Goal: Task Accomplishment & Management: Complete application form

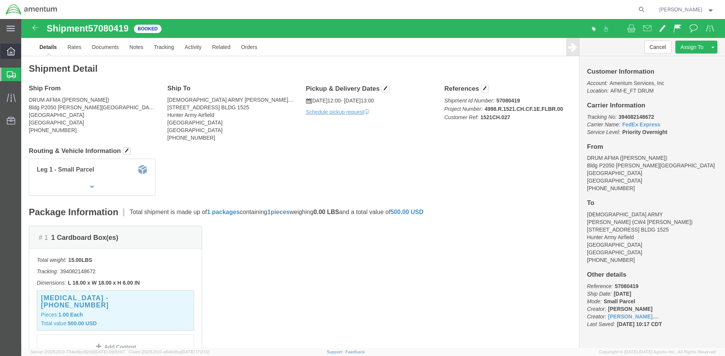
click at [14, 51] on icon at bounding box center [11, 51] width 8 height 8
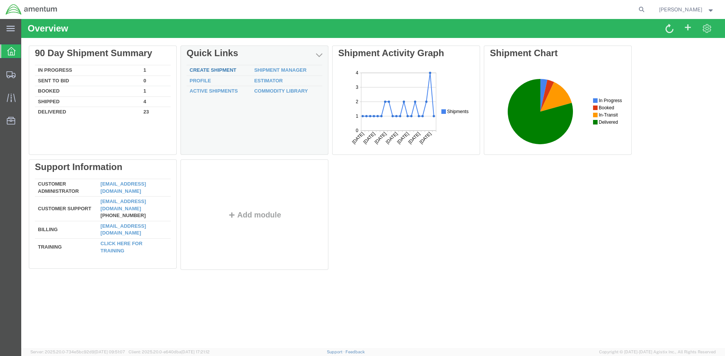
click at [223, 70] on link "Create Shipment" at bounding box center [213, 70] width 47 height 6
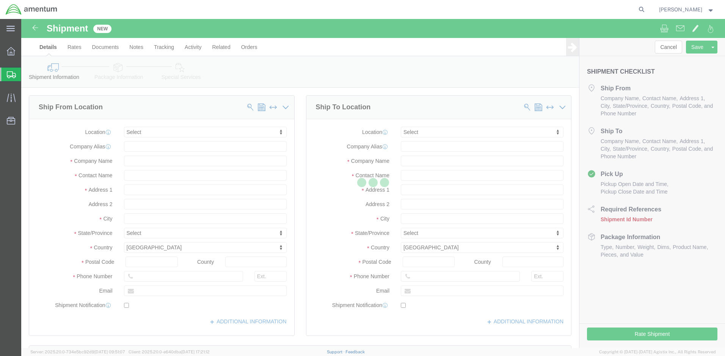
select select
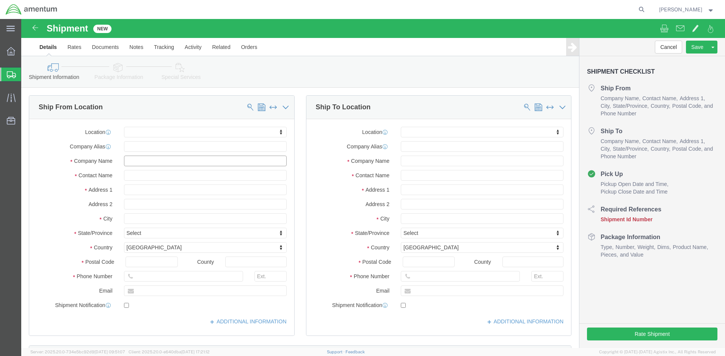
click input "text"
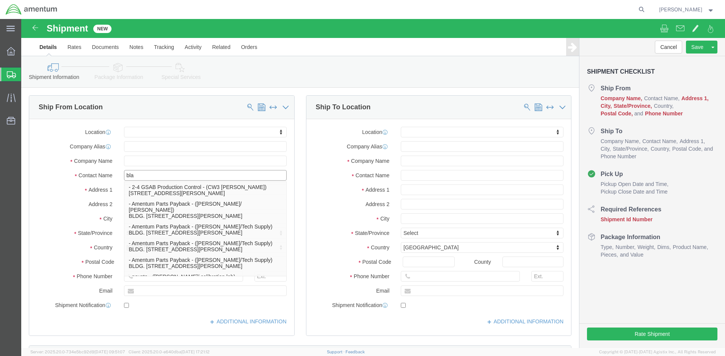
type input "blan"
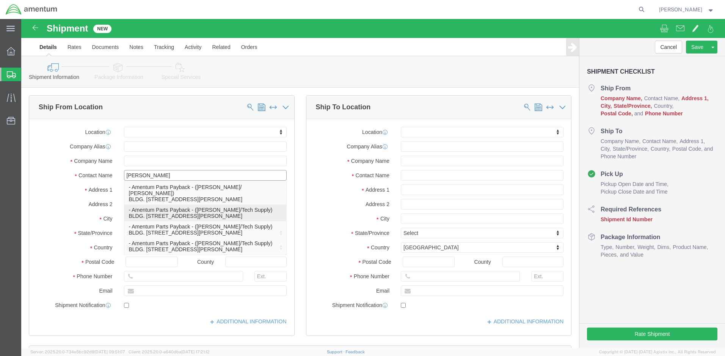
click p "- Amentum Parts Payback - (Latisha Blango/Tech Supply) BLDG. P. 3042 Parham St.…"
select select
type input "Amentum Parts Payback"
type input "Latisha Blango/Tech Supply"
type input "BLDG. P. 3042 Parham St."
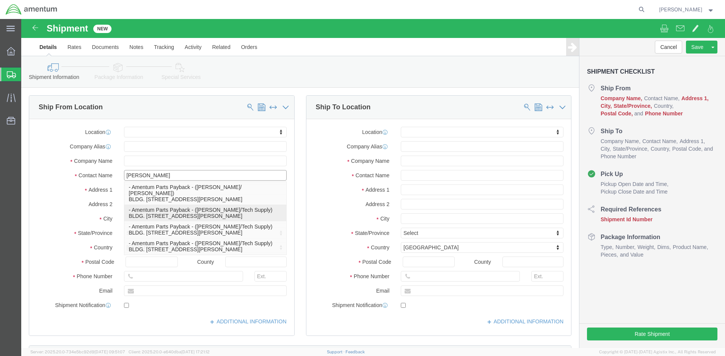
type input "Fort Liberty"
type input "28310"
select select "NC"
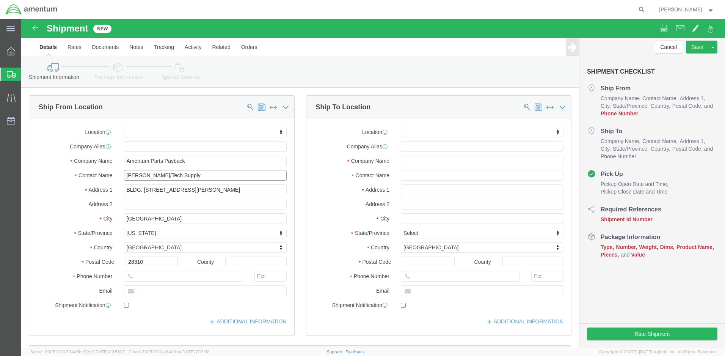
type input "Latisha Blango/Tech Supply"
drag, startPoint x: 167, startPoint y: 143, endPoint x: 129, endPoint y: 143, distance: 37.9
click input "Amentum Parts Payback"
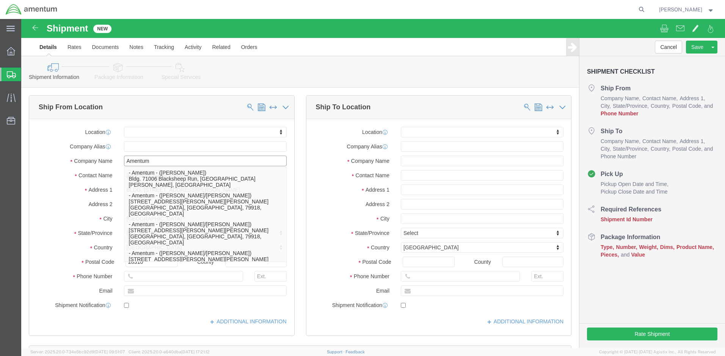
type input "Amentum"
click input "text"
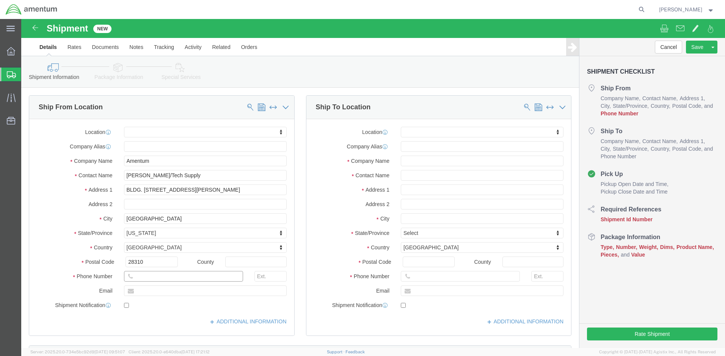
paste input "910-432-7975"
type input "910-432-7975"
click input "text"
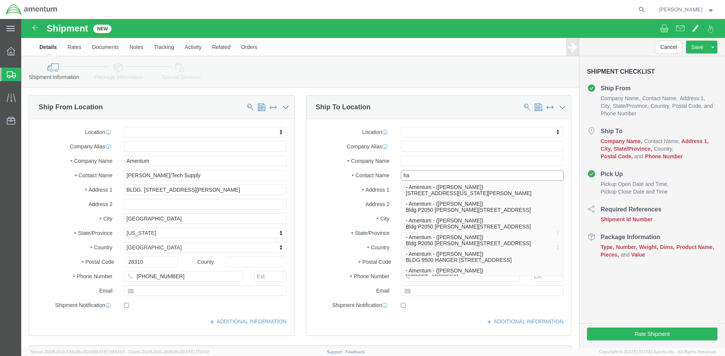
type input "had"
click p "- Amentum - (Haden Robbins) Bldg P2050 Munns Corners Road, Fort Drum, NY, 13602…"
select select
type input "Amentum"
type input "Haden Robbins"
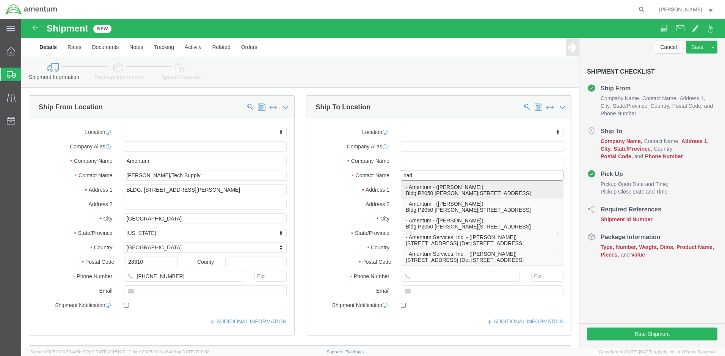
type input "Bldg P2050 Munns Corners Road"
type input "Fort Drum"
type input "13602"
select select "NY"
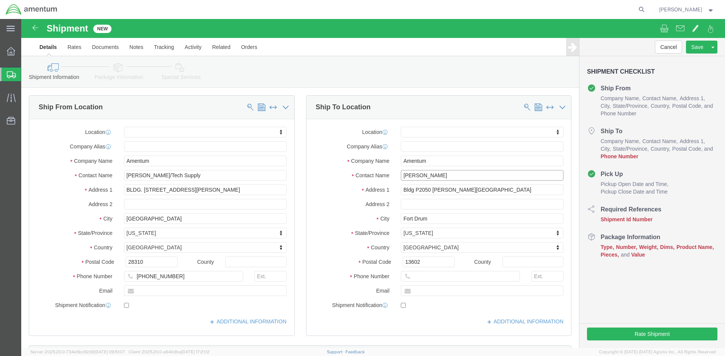
type input "Haden Robbins"
click input "text"
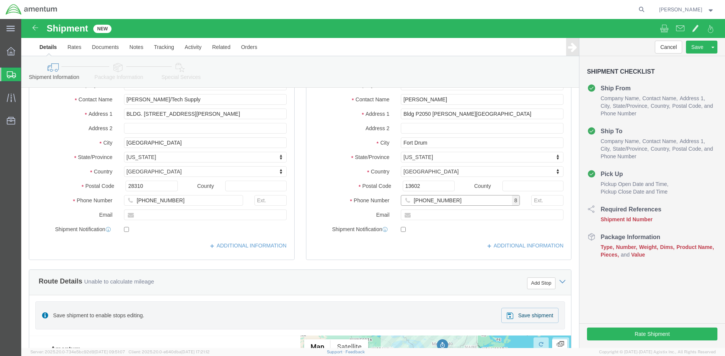
scroll to position [483, 0]
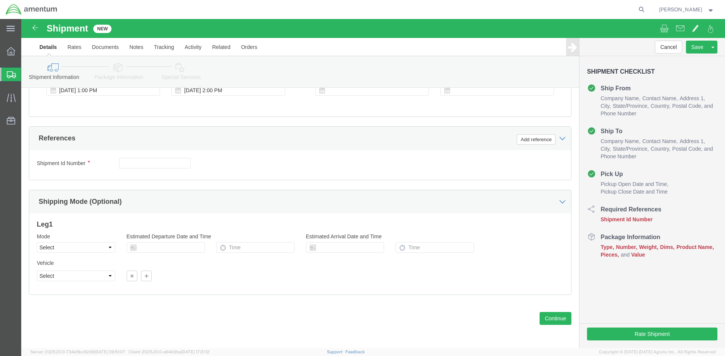
type input "315-772-4161"
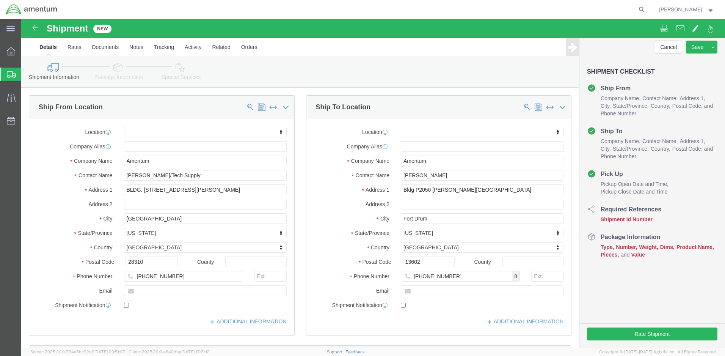
click button "Continue"
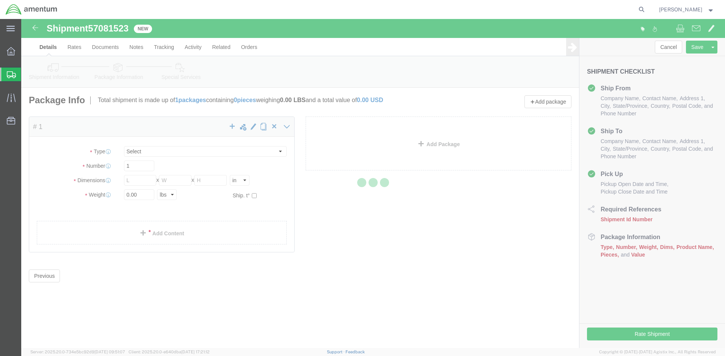
select select "CBOX"
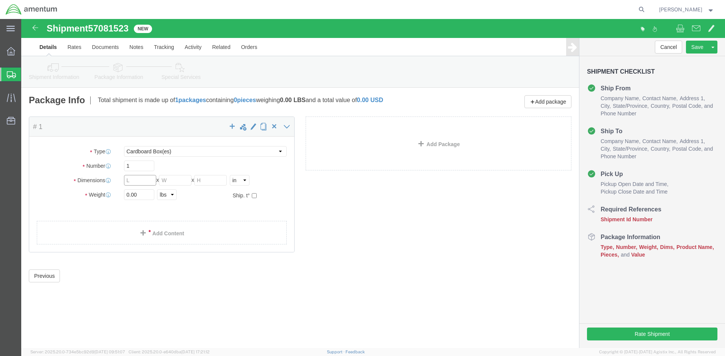
click input "text"
type input "10"
click input "text"
type input "10"
click input "text"
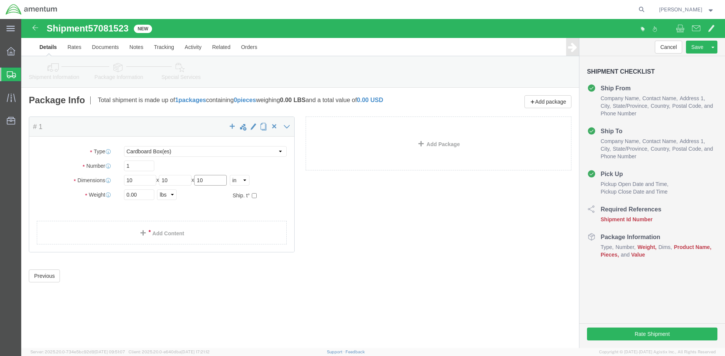
type input "10"
click input "0.00"
type input "3.00"
click link "Add Content"
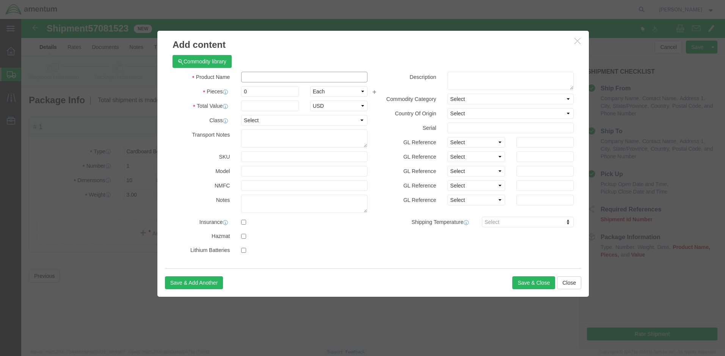
click input "text"
paste input "BEARING,SLEEVE"
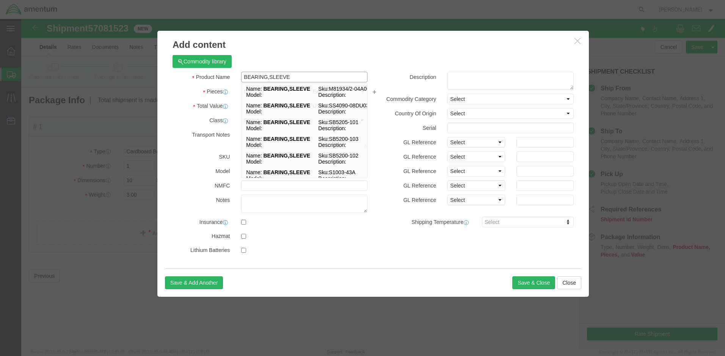
type input "BEARING,SLEEVE"
click div "Product Name BEARING,SLEEVE BEARING,SLEEVE Name: BEARING,SLEEVE Sku: M81934/2-0…"
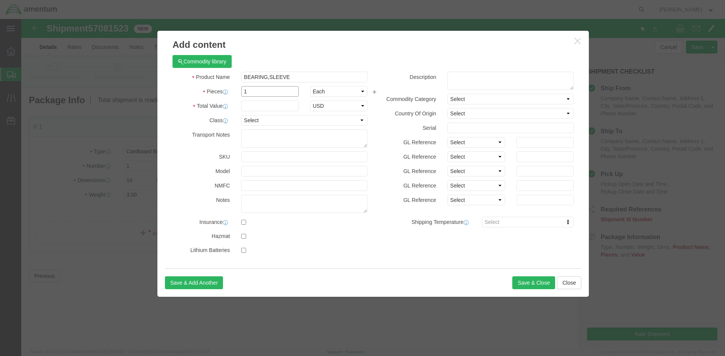
type input "1"
click input "text"
type input "500"
click button "Save & Close"
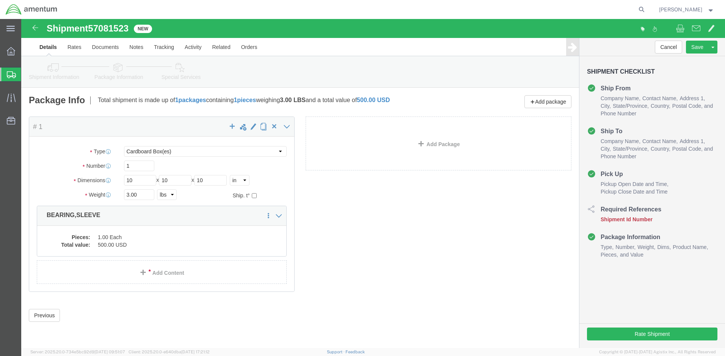
click icon
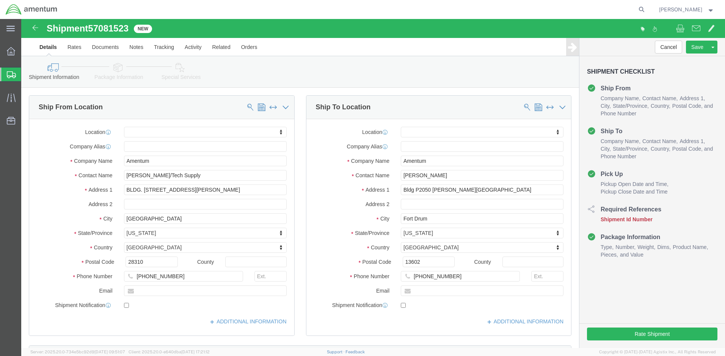
select select "CUSTREF"
click input "text"
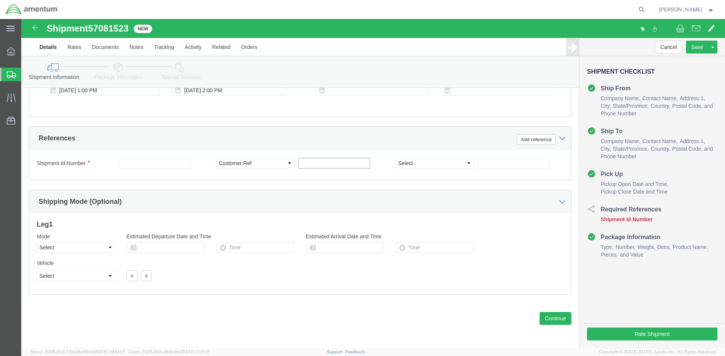
paste input "1511AB.110"
type input "1511AB.110"
drag, startPoint x: 110, startPoint y: 11, endPoint x: 71, endPoint y: 11, distance: 39.4
click div "Shipment 57081523 New"
paste input "57081523"
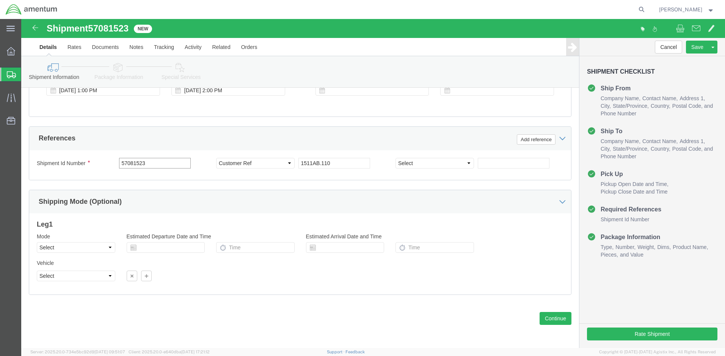
type input "57081523"
select select "PROJNUM"
click input "text"
paste input "4998.R.1511.AB.AX.00.FDRM.00"
type input "4998.R.1511.AB.AX.00.FDRM.00"
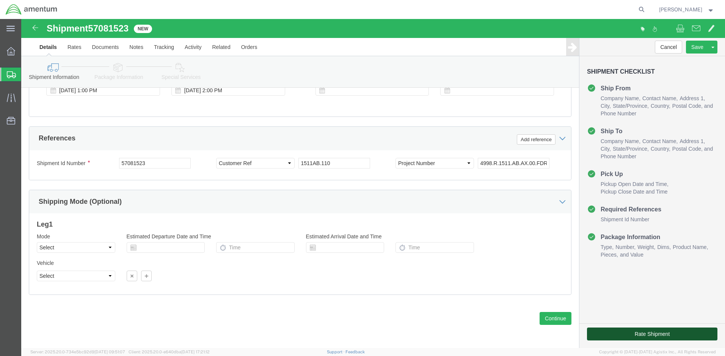
click button "Rate Shipment"
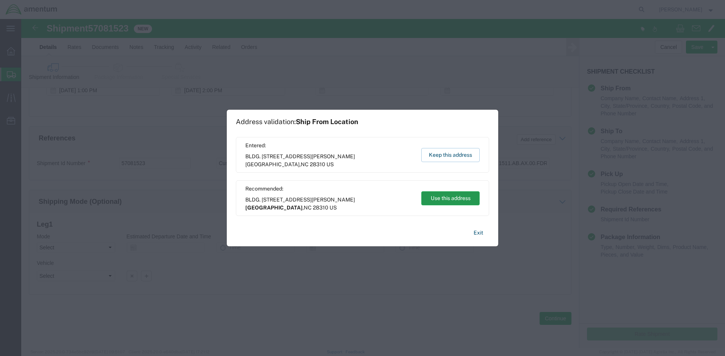
scroll to position [0, 0]
click at [456, 199] on button "Use this address" at bounding box center [450, 198] width 58 height 14
type input "Fayetteville"
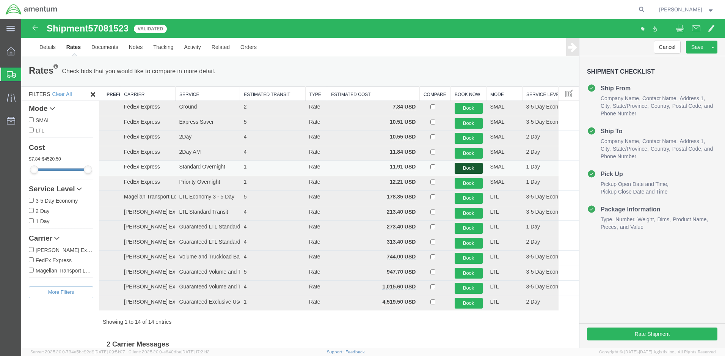
click at [473, 170] on button "Book" at bounding box center [468, 168] width 28 height 11
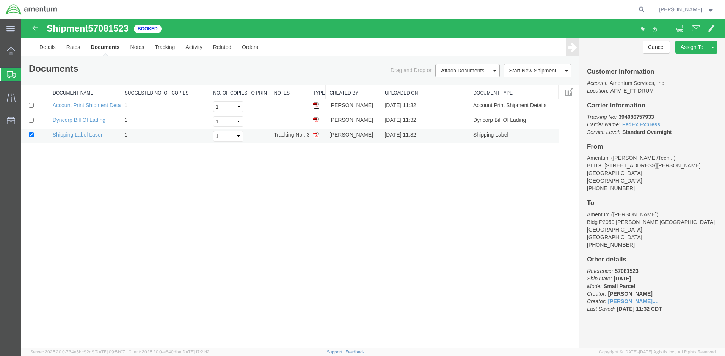
click at [316, 135] on img at bounding box center [316, 135] width 6 height 6
